Goal: Find specific page/section: Find specific page/section

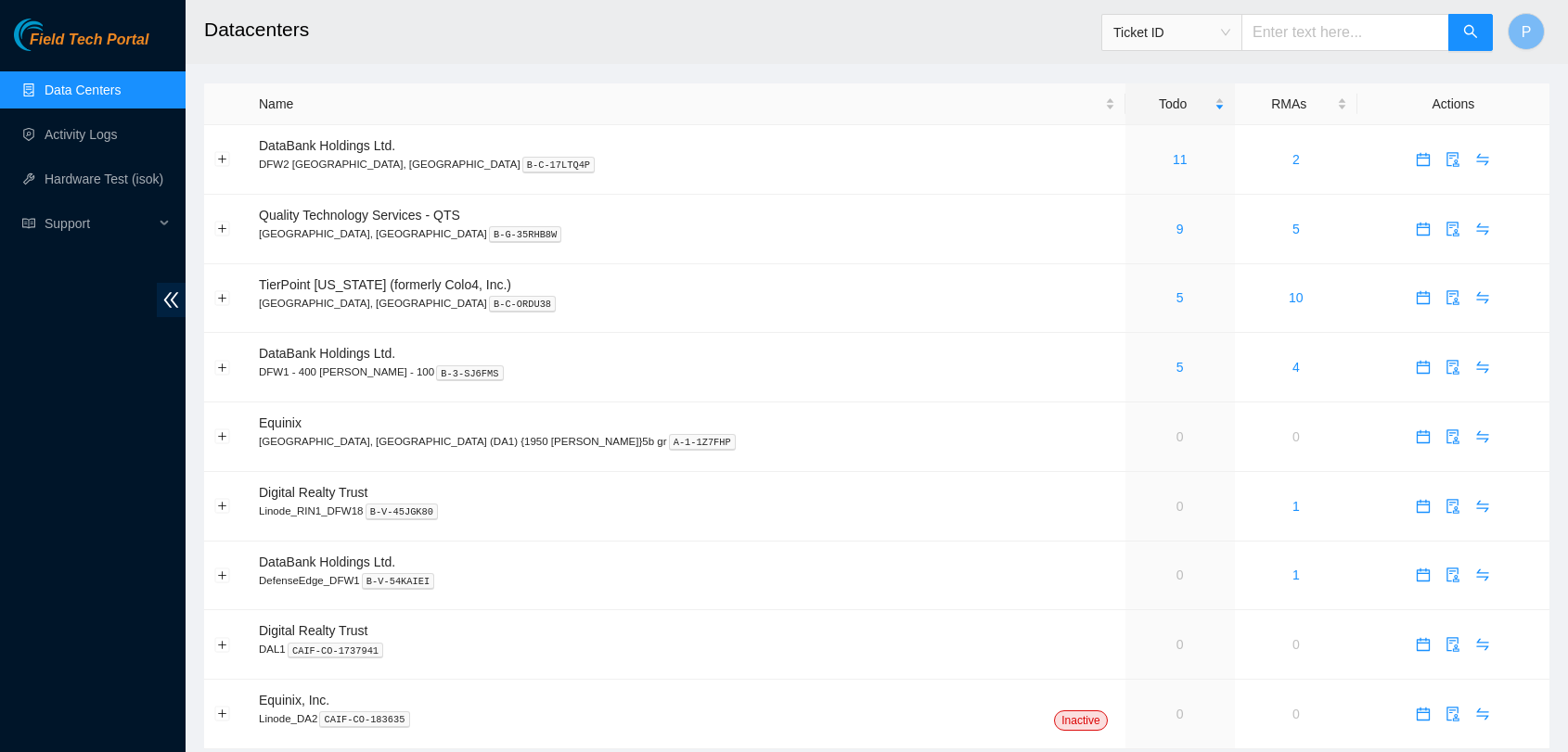
scroll to position [52, 0]
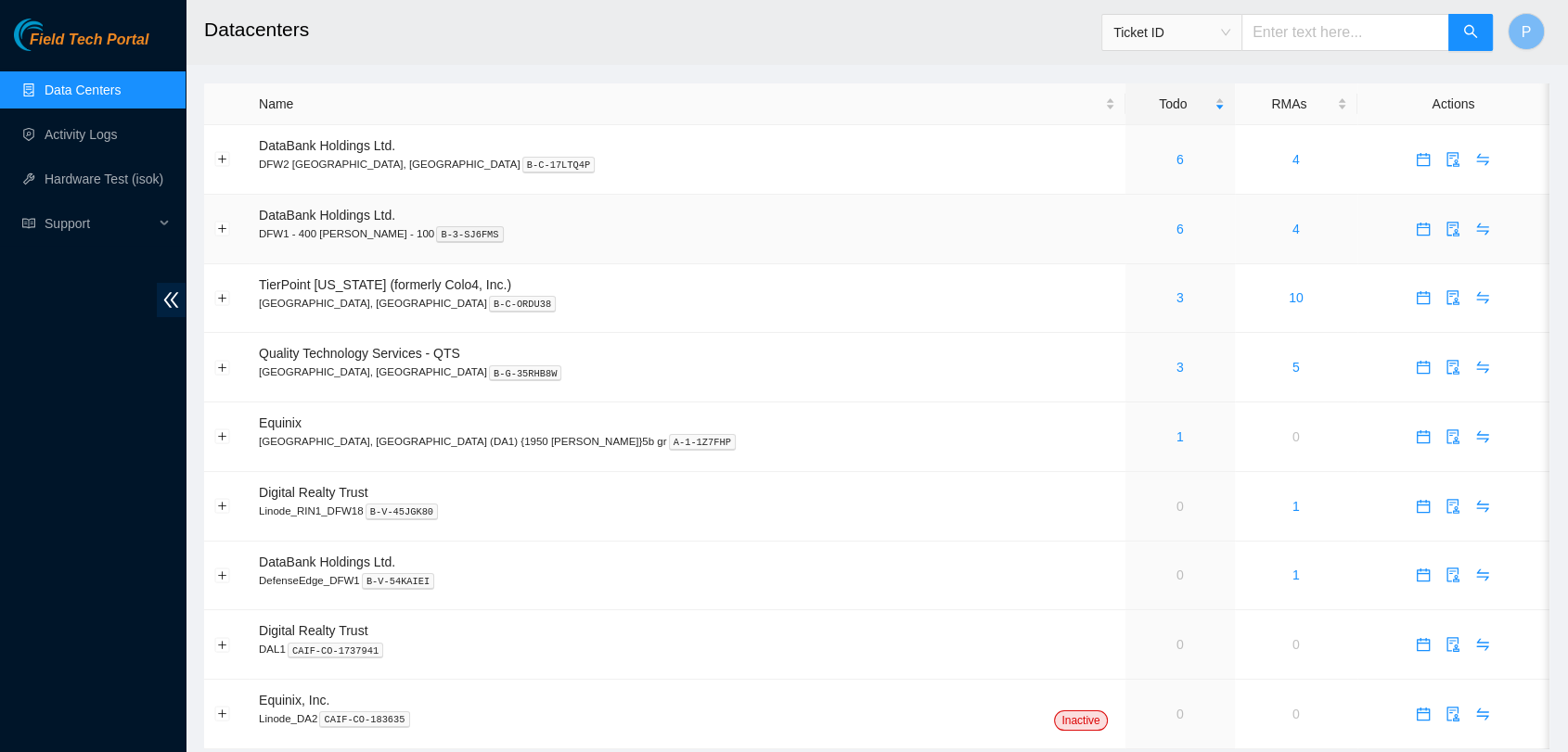
click at [1125, 240] on td "6" at bounding box center [1180, 229] width 110 height 70
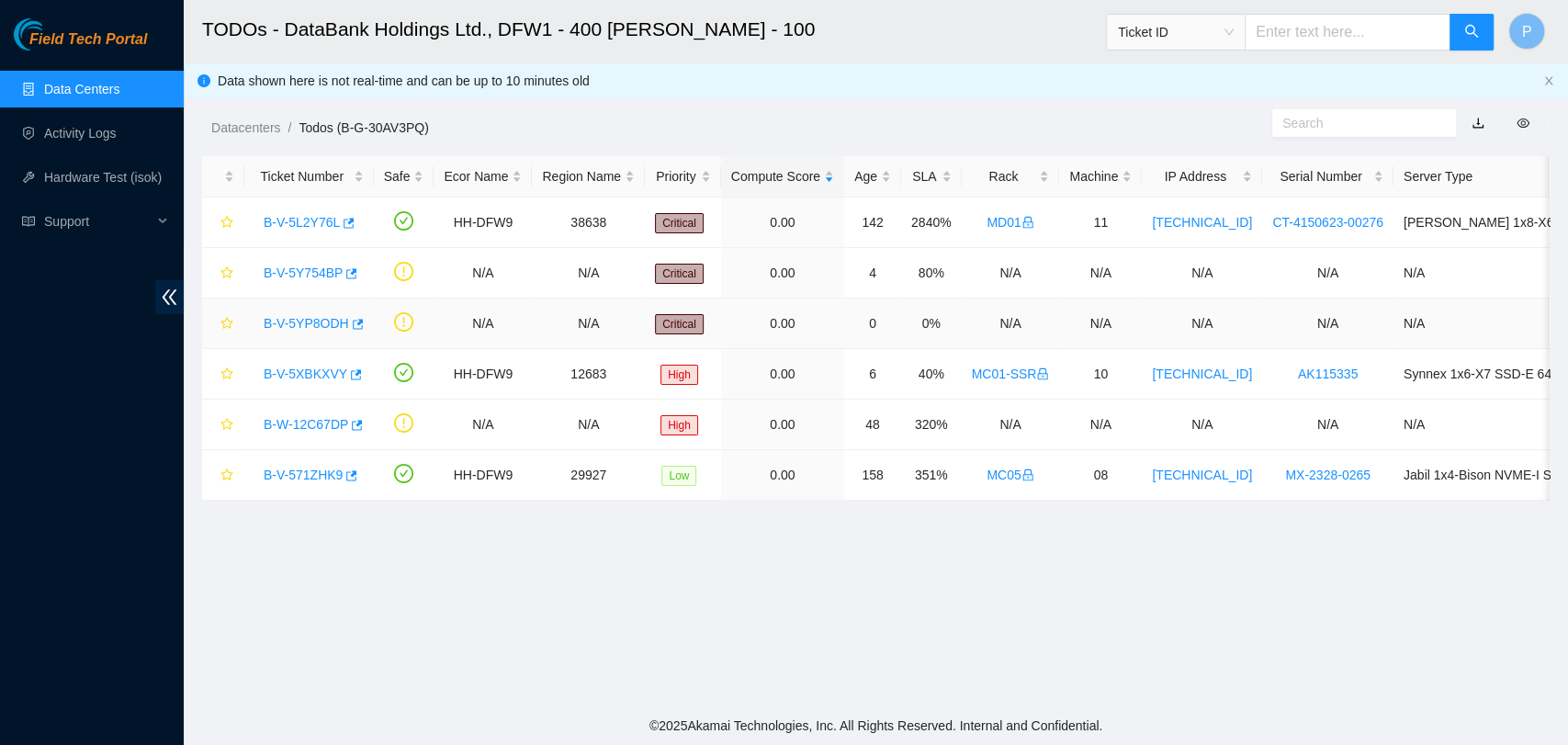
click at [301, 317] on link "B-V-5YP8ODH" at bounding box center [306, 323] width 85 height 15
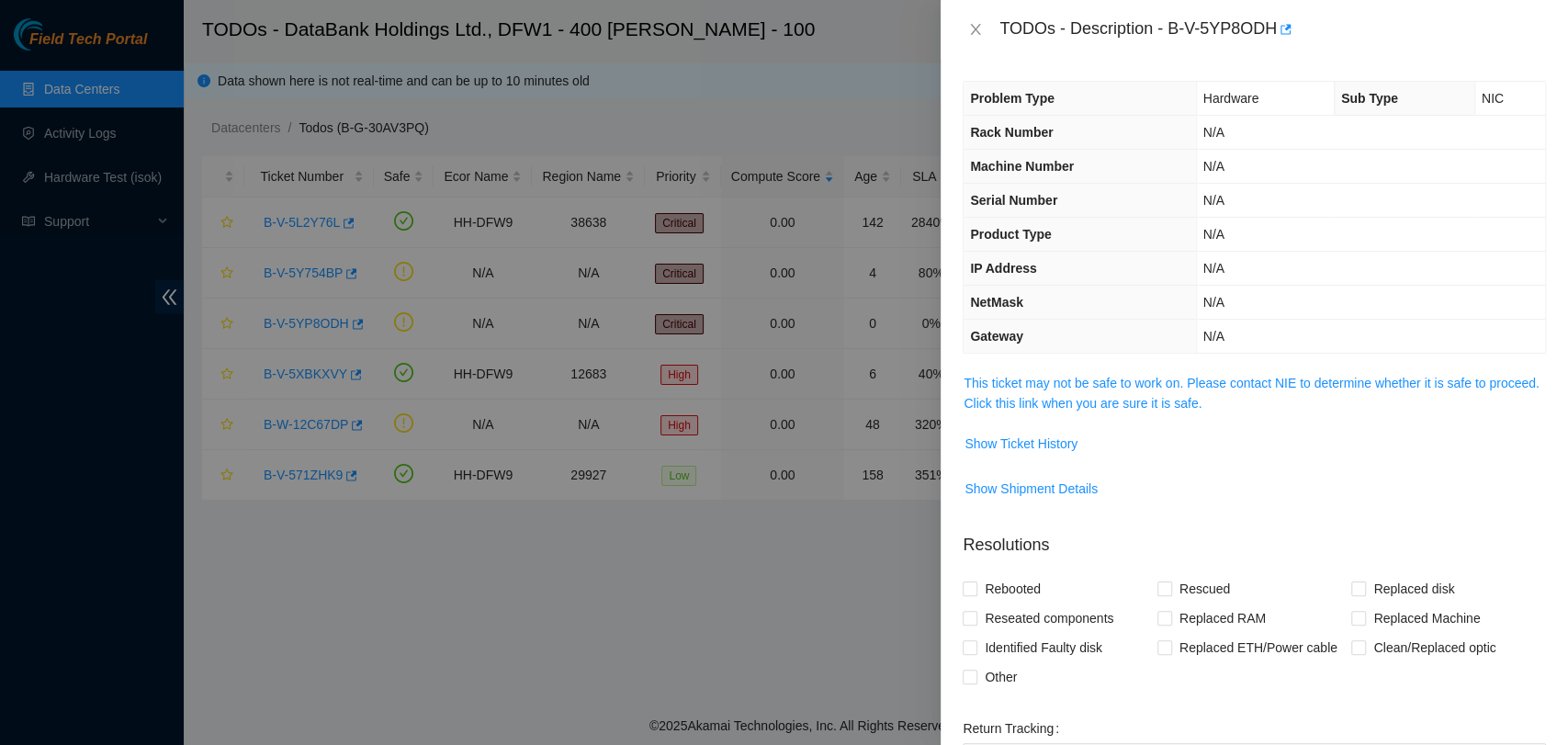
click at [1264, 398] on span "This ticket may not be safe to work on. Please contact NIE to determine whether…" at bounding box center [1255, 393] width 582 height 40
click at [1254, 378] on link "This ticket may not be safe to work on. Please contact NIE to determine whether…" at bounding box center [1251, 393] width 575 height 35
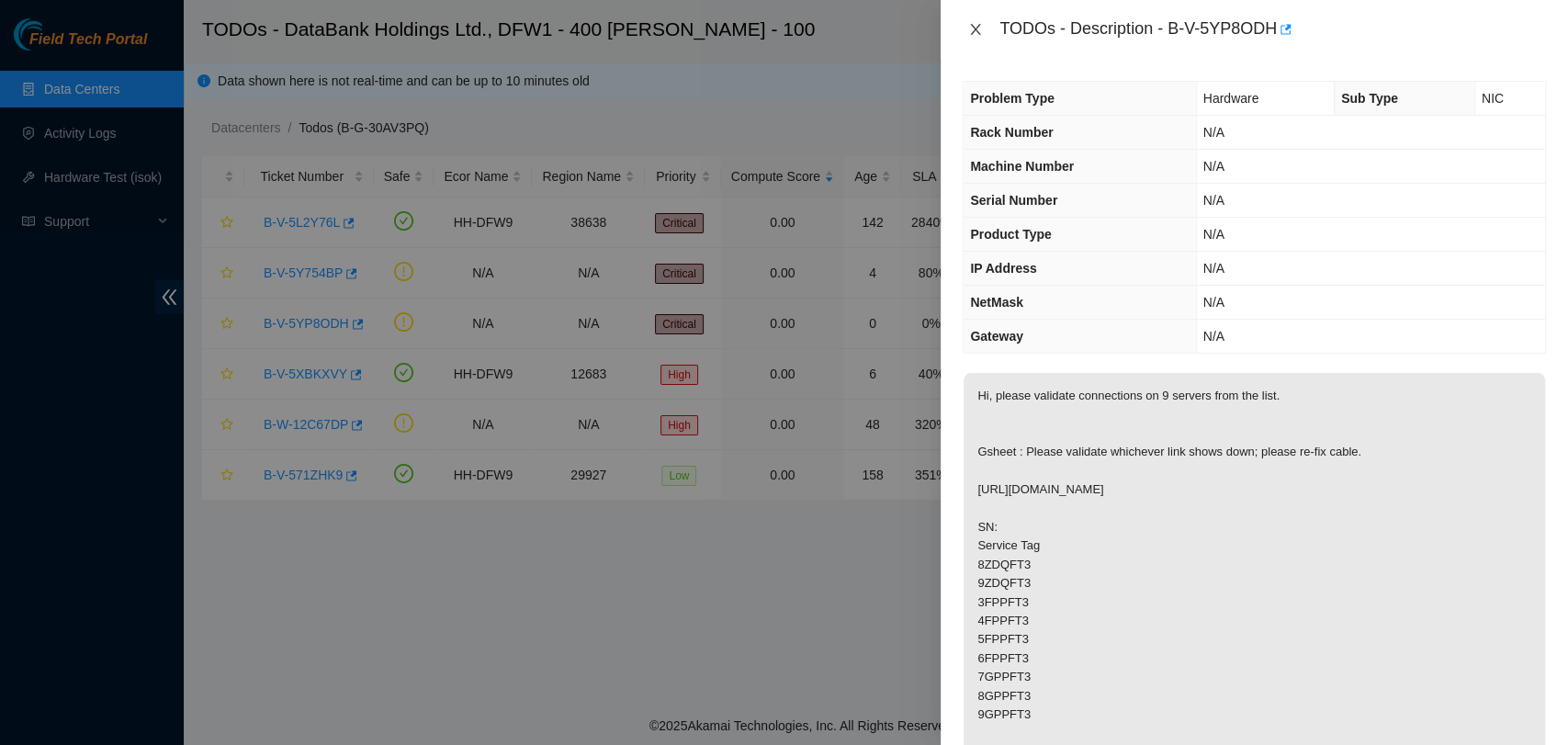
click at [986, 28] on button "Close" at bounding box center [976, 30] width 26 height 18
